Goal: Find specific page/section: Find specific page/section

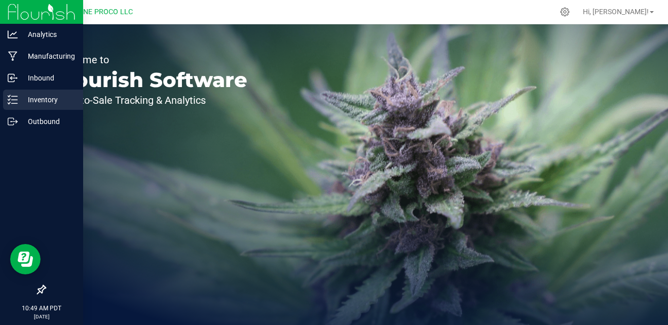
click at [46, 99] on p "Inventory" at bounding box center [48, 100] width 61 height 12
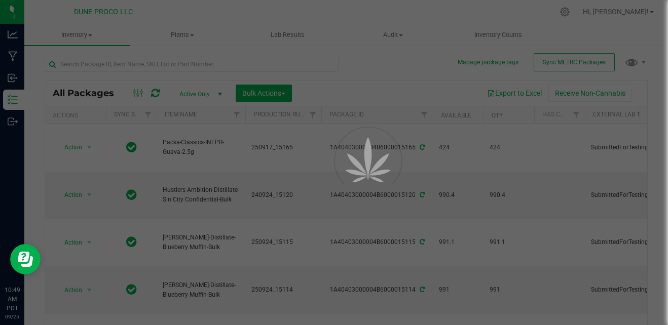
click at [108, 68] on div at bounding box center [334, 162] width 668 height 325
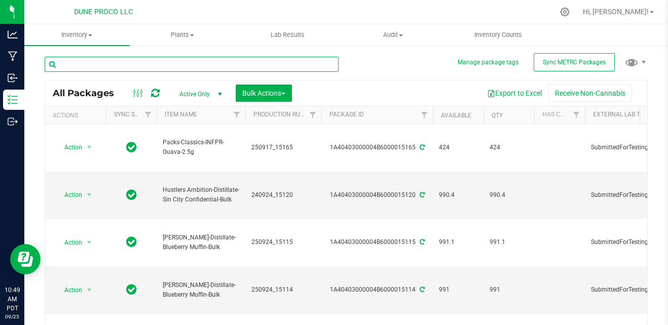
click at [110, 67] on input "text" at bounding box center [192, 64] width 294 height 15
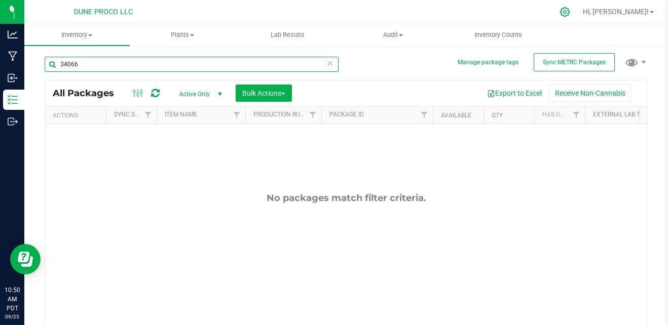
type input "34066"
